Goal: Answer question/provide support

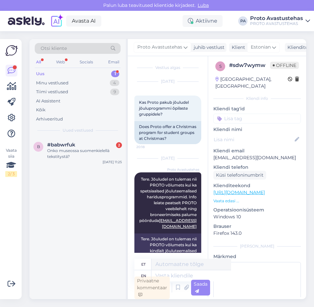
scroll to position [247, 0]
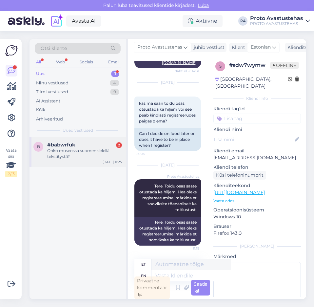
click at [70, 150] on div "Onko museossa suomenkielellä tekstitystä?" at bounding box center [84, 154] width 75 height 12
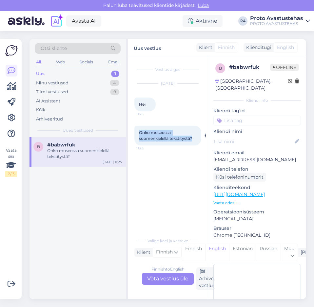
drag, startPoint x: 197, startPoint y: 138, endPoint x: 139, endPoint y: 133, distance: 58.0
click at [139, 133] on div "Onko museossa suomenkielellä tekstitystä? 11:25" at bounding box center [168, 136] width 67 height 20
copy span "Onko museossa suomenkielellä tekstitystä?"
click at [40, 73] on div "Uus" at bounding box center [40, 74] width 9 height 7
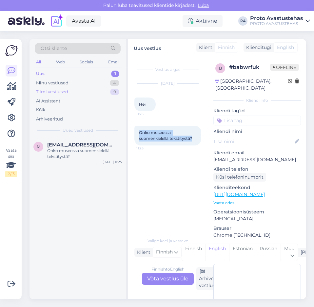
click at [57, 89] on div "Tiimi vestlused" at bounding box center [52, 92] width 32 height 7
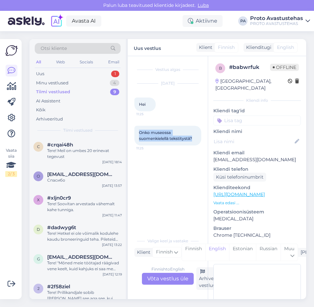
click at [54, 91] on div "Tiimi vestlused" at bounding box center [53, 92] width 34 height 7
click at [52, 81] on div "Minu vestlused" at bounding box center [52, 83] width 32 height 7
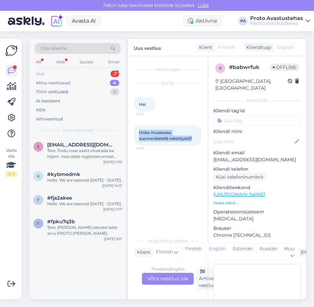
click at [43, 72] on div "Uus" at bounding box center [40, 74] width 8 height 7
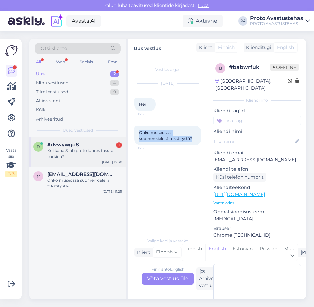
click at [59, 149] on div "Kui kaua Saab proto juures tasuta parkida?" at bounding box center [84, 154] width 75 height 12
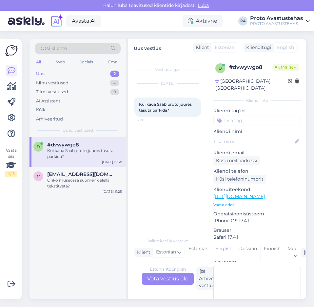
click at [171, 280] on div "Estonian to English Võta vestlus üle" at bounding box center [168, 279] width 52 height 12
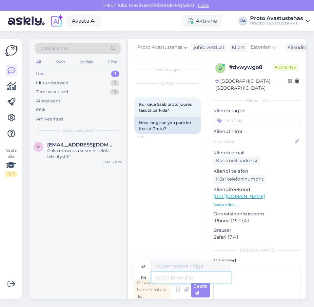
click at [191, 279] on textarea at bounding box center [192, 277] width 80 height 11
type textarea "Tere."
type textarea "Tere. PROTO"
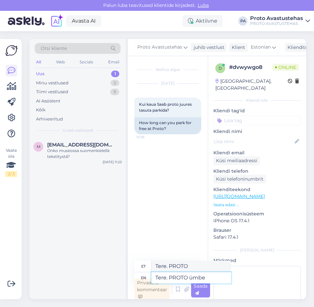
type textarea "Tere. PROTO ümber"
type textarea "Tere. PROTO ümbee"
type textarea "Tere. PROTO ümber"
type textarea "Tere. PROTO ümber on"
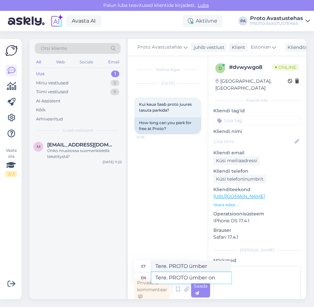
type textarea "Tere. PROTO ümber peal"
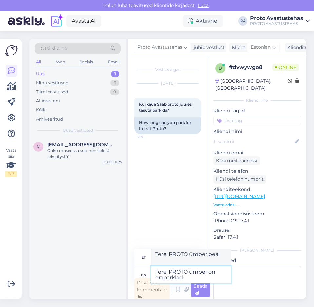
type textarea "Tere. PROTO ümber on eraparklad"
type textarea "Tere. PROTO ümber on eraparklad ning ka"
type textarea "Tere. PROTO ümber on eraparklad ning"
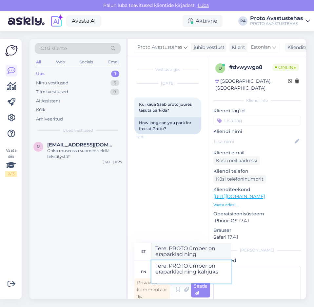
type textarea "Tere. PROTO ümber on eraparklad ning kahjuks"
type textarea "Tere. PROTO ümber on eraparklad ja kahjuks"
type textarea "Tere. PROTO ümber on eraparklad ning kahjuks tasuta ei"
type textarea "Tere. PROTO ümber on eraparklad ja kahjuks tasuta"
type textarea "Tere. PROTO ümber on eraparklad ning kahjuks tasuta ei s"
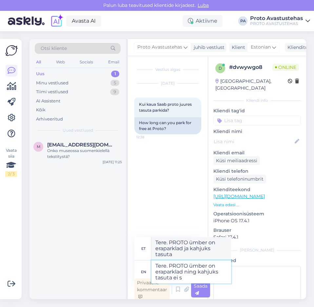
type textarea "Tere. PROTO ümber on eraparklad ja kahjuks tasuta ei"
type textarea "Tere. PROTO ümber on eraparklad ning kahjuks tasuta ei saa"
type textarea "Tere. PROTO ümber on eraparklad ja kahjuks tasuta ei saa"
type textarea "Tere. PROTO ümber on eraparklad ning kahjuks tasuta ei"
type textarea "Tere. PROTO ümber on eraparklad ja kahjuks tasuta ei"
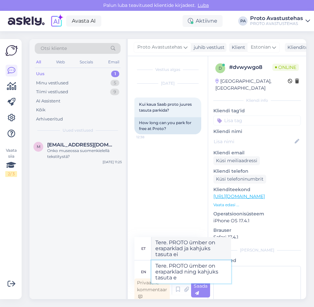
type textarea "Tere. PROTO ümber on eraparklad ning kahjuks tasuta"
type textarea "Tere. PROTO ümber on eraparklad ja kahjuks tasuta"
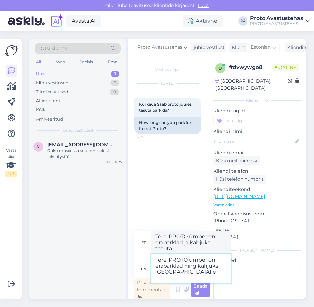
type textarea "Tere. PROTO ümber on eraparklad ning kahjuks [GEOGRAPHIC_DATA] ei"
type textarea "Tere. PROTO ümber on eraparklad ja kahjuks [GEOGRAPHIC_DATA]"
type textarea "Tere. PROTO ümber on eraparklad ning kahjuks [GEOGRAPHIC_DATA] ei s"
type textarea "Tere. PROTO ümber on eraparklad ja kahjuks [GEOGRAPHIC_DATA] ei"
type textarea "Tere. PROTO ümber on eraparklad ning kahjuks [GEOGRAPHIC_DATA] ei saa."
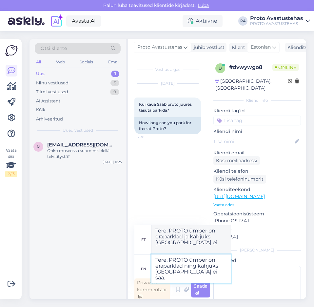
type textarea "Tere. PROTO ümber on eraparklad ja kahjuks [GEOGRAPHIC_DATA] ei saa."
type textarea "Tere. PROTO ümber on eraparklad ning kahjuks [GEOGRAPHIC_DATA] ei saa."
click at [203, 292] on div "Saada" at bounding box center [200, 290] width 19 height 16
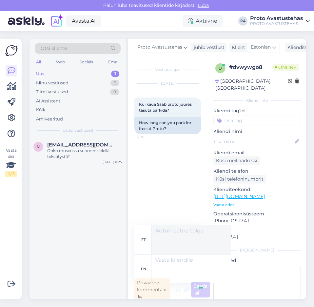
scroll to position [2, 0]
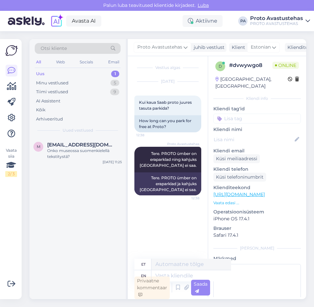
click at [40, 69] on div "Uus 1" at bounding box center [78, 73] width 86 height 9
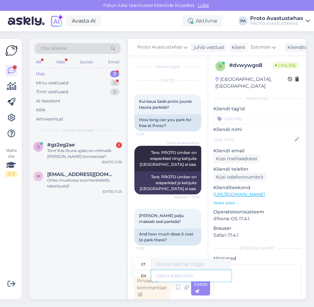
click at [181, 275] on textarea at bounding box center [192, 275] width 80 height 11
type textarea "Tere."
type textarea "Tere. 30"
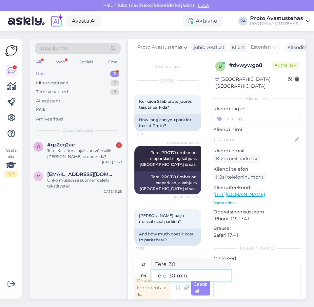
type textarea "Tere. 30 min o"
type textarea "Tere. 30 min"
type textarea "Tere. 30 min on"
type textarea "Tere. 30 minutit edasi"
type textarea "Tere. 30 min on 1€"
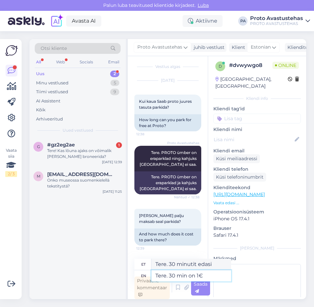
type textarea "Tere. 30 min 1€ eest"
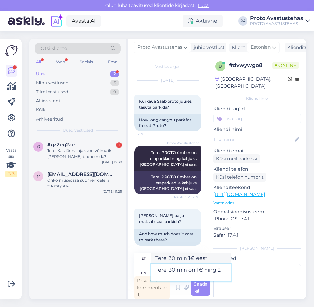
type textarea "Tere. 30 min on 1€ ning 24"
type textarea "Tere. 30 min 1€ ning 24"
type textarea "Tere. 30 min on 1€ ning 24h"
type textarea "Tere. 30 min 1€ eest 24h jooksul"
type textarea "Tere. 30 min on 1€ ning 24h 10"
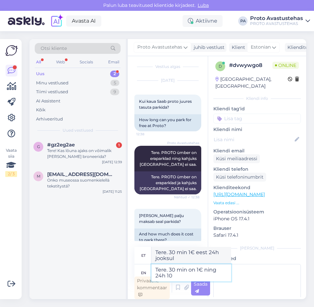
type textarea "Tere. 30 min 1 € ja 24h 10"
type textarea "Tere. 30 min on 1€ ning 24h 10€:"
type textarea "Tere. 30 min 1€ ja 24h 10€"
type textarea "Tere. 30 min on 1€ ning 24h 10€:"
type textarea "Tere. 30 min 1 € ja 24h 10 €:"
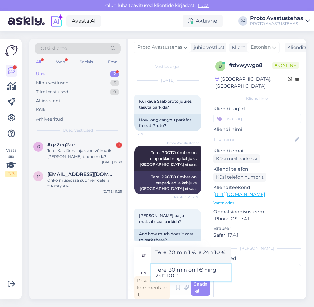
paste textarea "[URL][DOMAIN_NAME]"
type textarea "Tere. 30 min on 1€ ning 24h 10€: [URL][DOMAIN_NAME]"
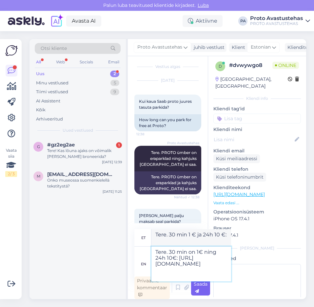
type textarea "Tere. 30 min 1€ ja 24h 10€: [URL][DOMAIN_NAME]"
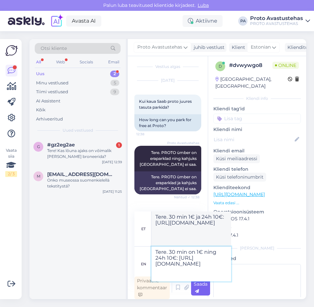
type textarea "Tere. 30 min on 1€ ning 24h 10€: [URL][DOMAIN_NAME]"
click at [206, 284] on span "Saada" at bounding box center [201, 287] width 14 height 13
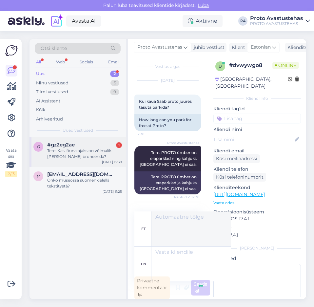
scroll to position [69, 0]
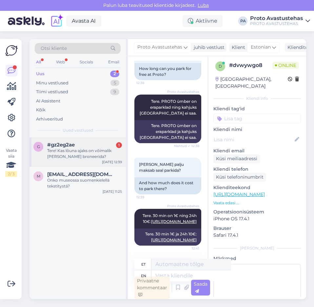
click at [68, 153] on div "Tere! Kas lõuna ajaks on võimalik [PERSON_NAME] broneerida?" at bounding box center [84, 154] width 75 height 12
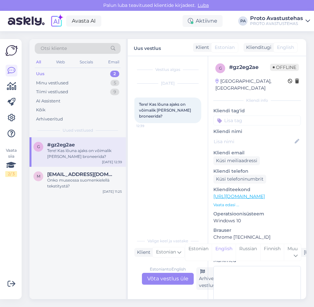
scroll to position [0, 0]
click at [166, 281] on div "Estonian to English Võta vestlus üle" at bounding box center [168, 279] width 52 height 12
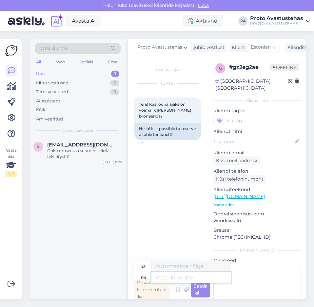
click at [183, 278] on textarea at bounding box center [192, 277] width 80 height 11
type textarea "Tere."
type textarea "Tere. Palun k"
type textarea "Tere. [GEOGRAPHIC_DATA]"
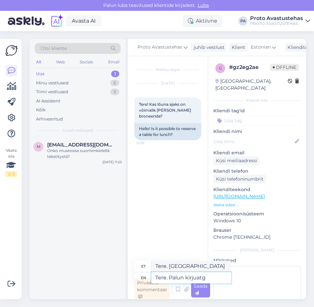
type textarea "Tere. Palun kirjuatge"
type textarea "Tere. Palun kirjutuskoht"
type textarea "Tere. Palun kirjuta"
type textarea "Tere. Palun kirju"
type textarea "Tere. Palun kirjutage"
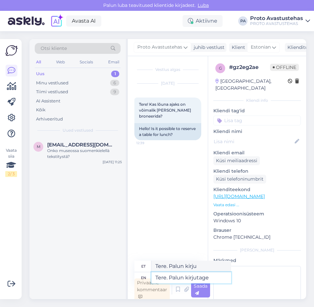
type textarea "Tere. Palun kirjutus"
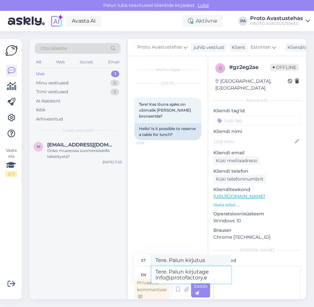
type textarea "Tere. Palun kirjutage [EMAIL_ADDRESS][DOMAIN_NAME]"
click at [204, 292] on div "Saada" at bounding box center [200, 290] width 19 height 16
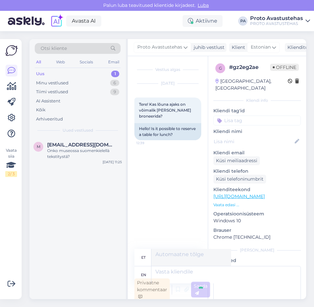
scroll to position [2, 0]
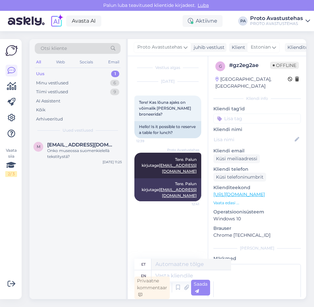
click at [42, 72] on div "Uus" at bounding box center [40, 74] width 9 height 7
